Goal: Task Accomplishment & Management: Manage account settings

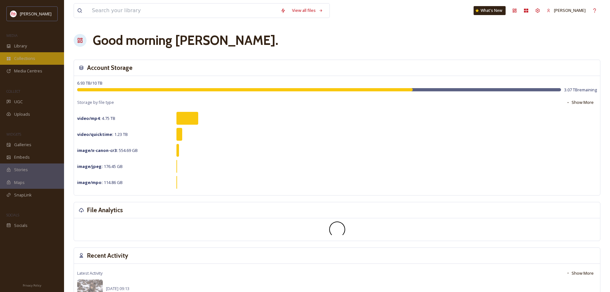
click at [36, 58] on div "Collections" at bounding box center [32, 58] width 64 height 12
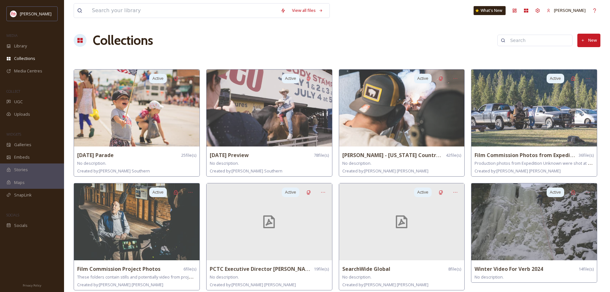
click at [590, 41] on button "New" at bounding box center [588, 40] width 23 height 13
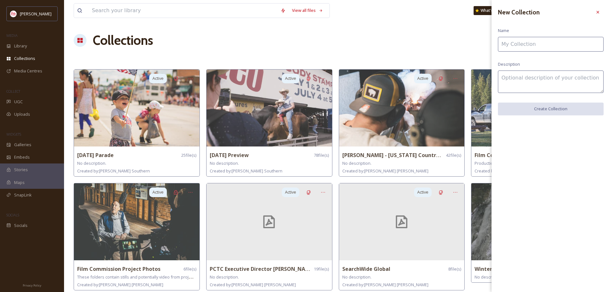
click at [590, 42] on input at bounding box center [551, 44] width 106 height 15
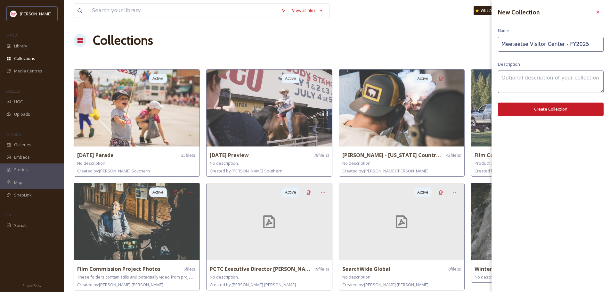
type input "Meeteetse Visitor Center - FY2025"
click at [582, 110] on button "Create Collection" at bounding box center [551, 108] width 106 height 13
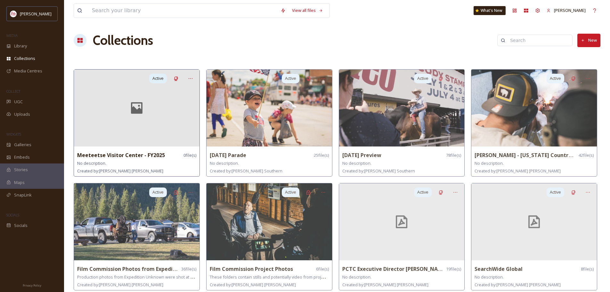
click at [126, 154] on strong "Meeteetse Visitor Center - FY2025" at bounding box center [121, 154] width 88 height 7
click at [127, 123] on div at bounding box center [137, 107] width 126 height 77
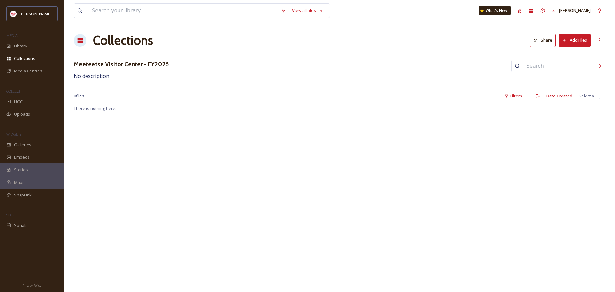
click at [579, 37] on button "Add Files" at bounding box center [575, 40] width 32 height 13
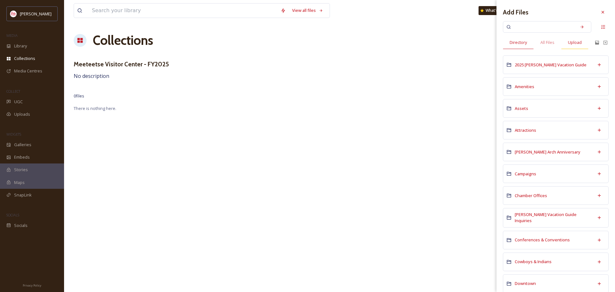
click at [577, 43] on span "Upload" at bounding box center [575, 42] width 14 height 6
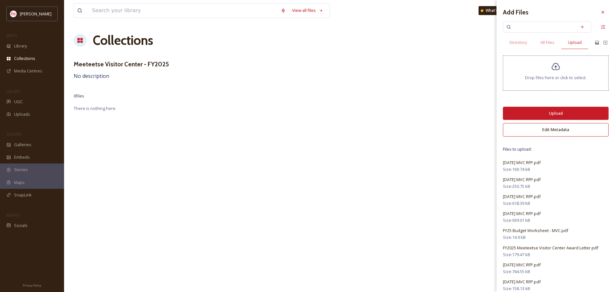
scroll to position [35, 0]
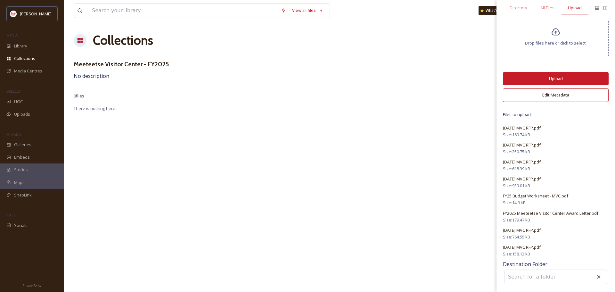
click at [558, 79] on button "Upload" at bounding box center [556, 78] width 106 height 13
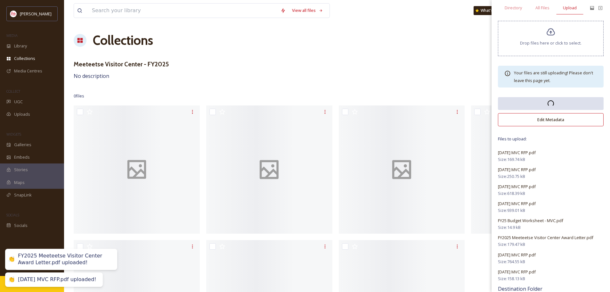
scroll to position [0, 0]
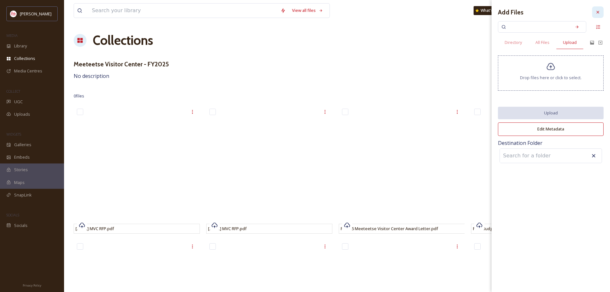
click at [593, 12] on div at bounding box center [598, 12] width 12 height 12
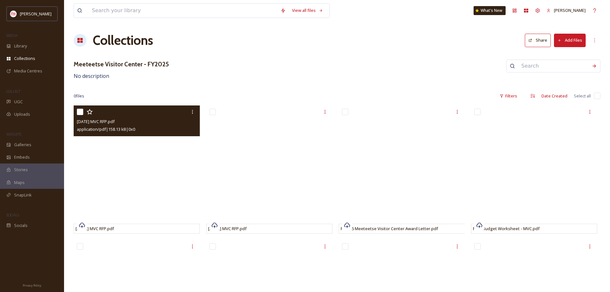
drag, startPoint x: 399, startPoint y: 112, endPoint x: 83, endPoint y: 127, distance: 316.4
click at [83, 127] on div "[DATE] MVC RFP.pdf [DATE] MVC RFP.pdf application/pdf | 158.13 kB | 0 x 0 [DATE…" at bounding box center [337, 238] width 527 height 266
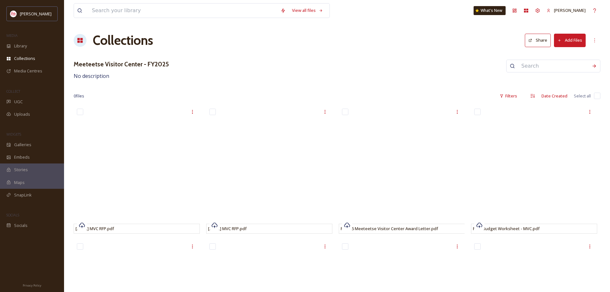
click at [359, 80] on div "View all files What's New [PERSON_NAME] Collections Share Add Files Meeteetse V…" at bounding box center [337, 185] width 546 height 371
click at [591, 42] on div "More Options" at bounding box center [595, 41] width 12 height 12
click at [550, 55] on span "Edit Collection" at bounding box center [546, 54] width 27 height 6
click at [369, 76] on div "Meeteetse Visitor Center - FY2025 No description" at bounding box center [337, 70] width 527 height 20
click at [536, 96] on div "Descending" at bounding box center [533, 96] width 12 height 12
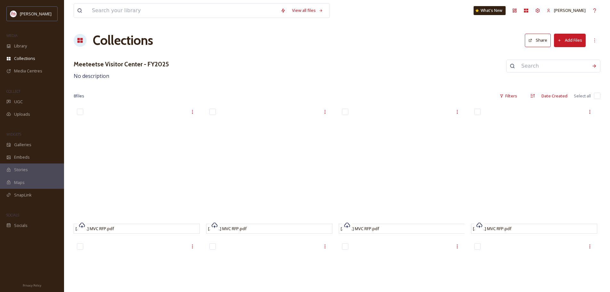
click at [538, 39] on button "Share" at bounding box center [538, 40] width 26 height 13
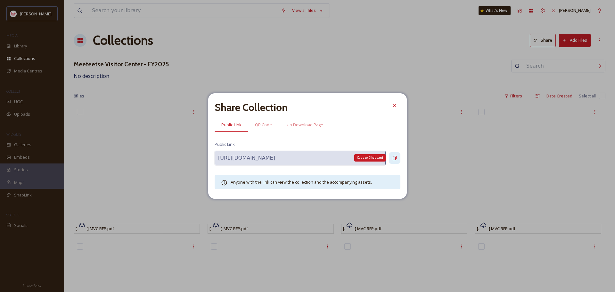
click at [395, 157] on icon at bounding box center [395, 158] width 4 height 4
